Goal: Find specific page/section: Find specific page/section

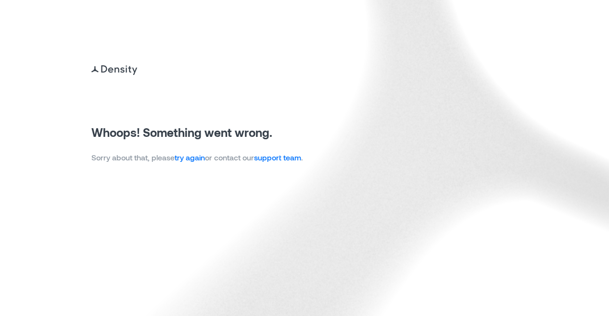
click at [195, 133] on p "Whoops! Something went wrong." at bounding box center [197, 132] width 212 height 15
